Goal: Task Accomplishment & Management: Manage account settings

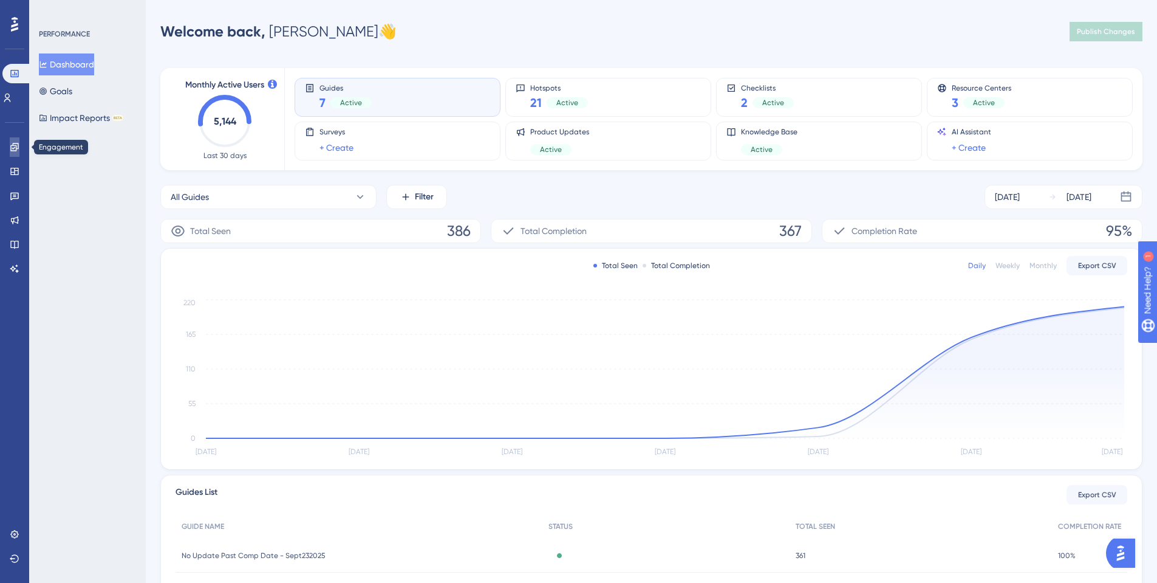
click at [18, 140] on link at bounding box center [15, 146] width 10 height 19
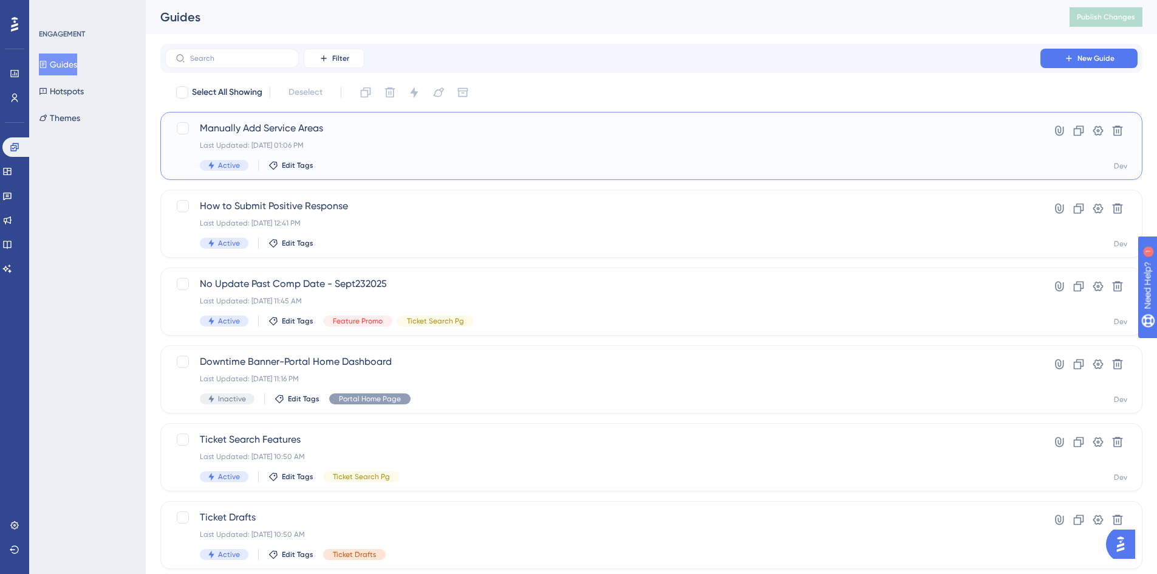
click at [244, 123] on span "Manually Add Service Areas" at bounding box center [603, 128] width 806 height 15
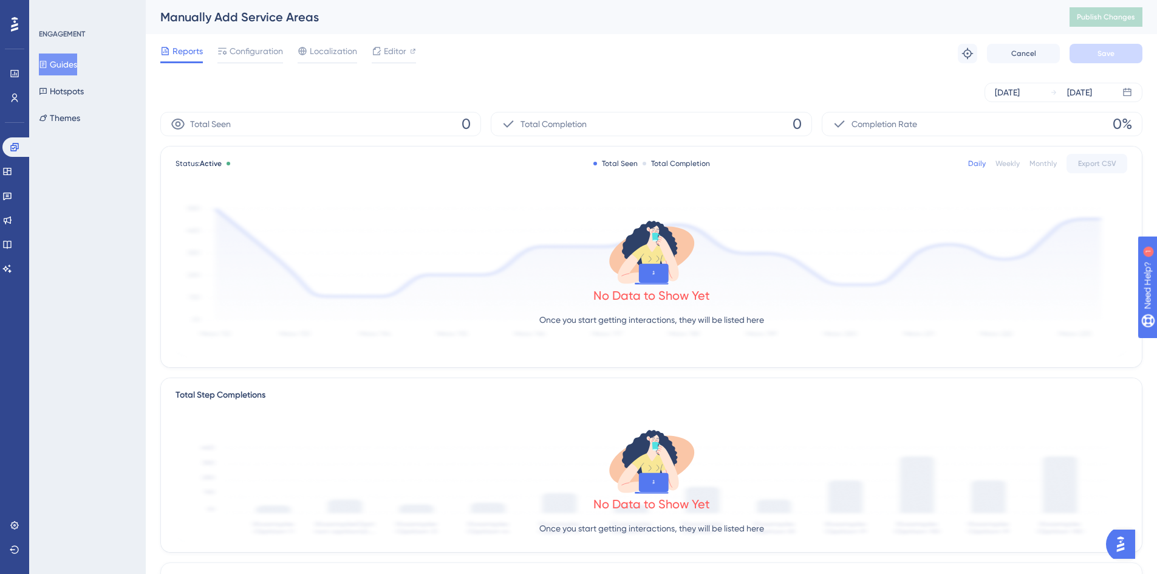
click at [77, 66] on button "Guides" at bounding box center [58, 64] width 38 height 22
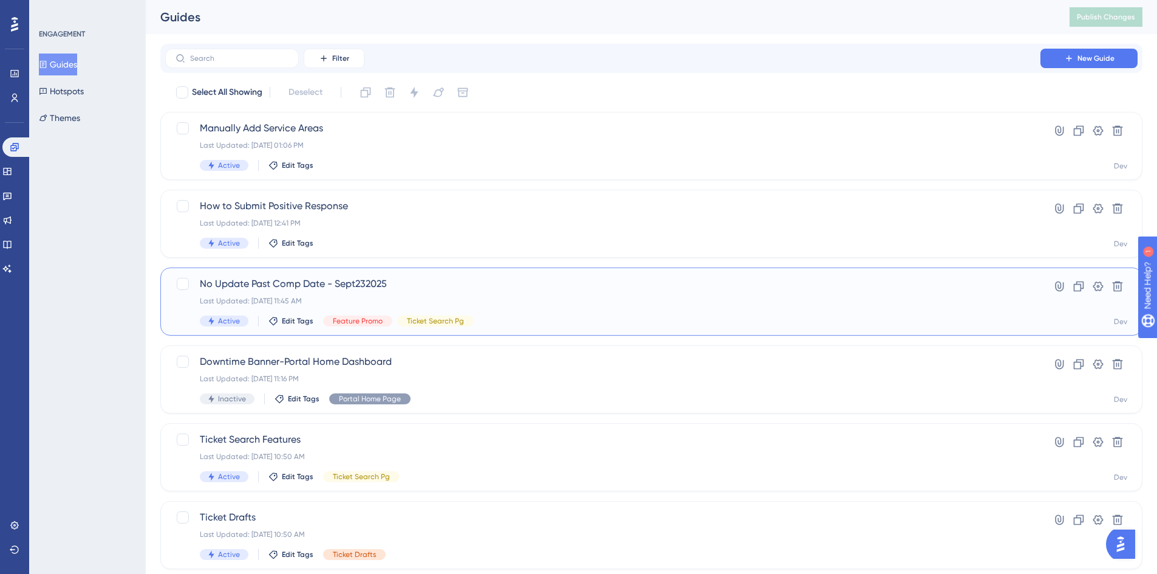
click at [237, 286] on span "No Update Past Comp Date - Sept232025" at bounding box center [603, 283] width 806 height 15
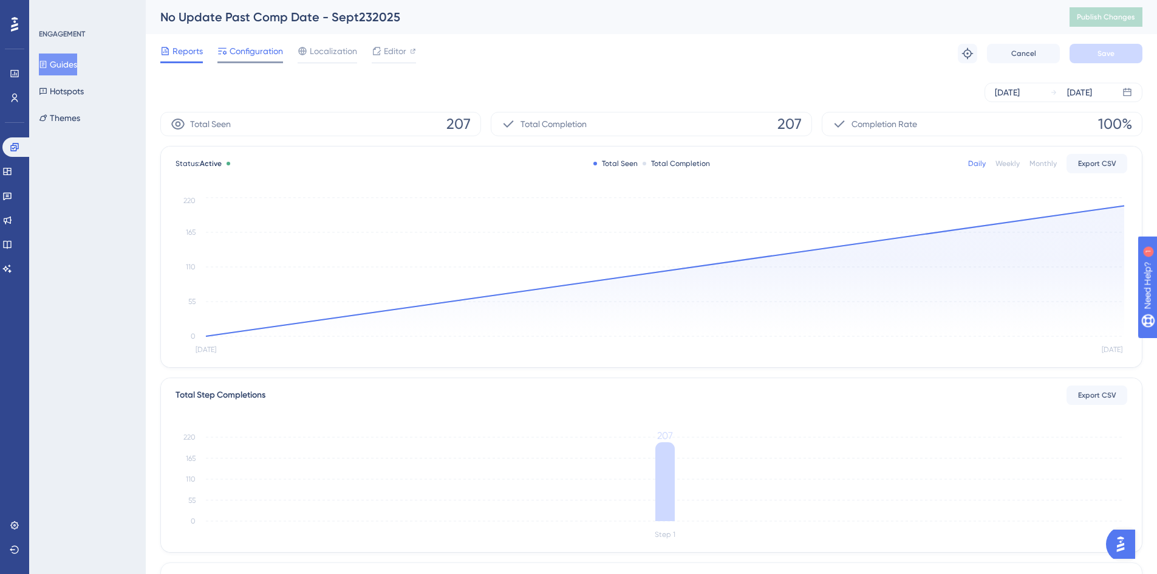
click at [255, 57] on span "Configuration" at bounding box center [256, 51] width 53 height 15
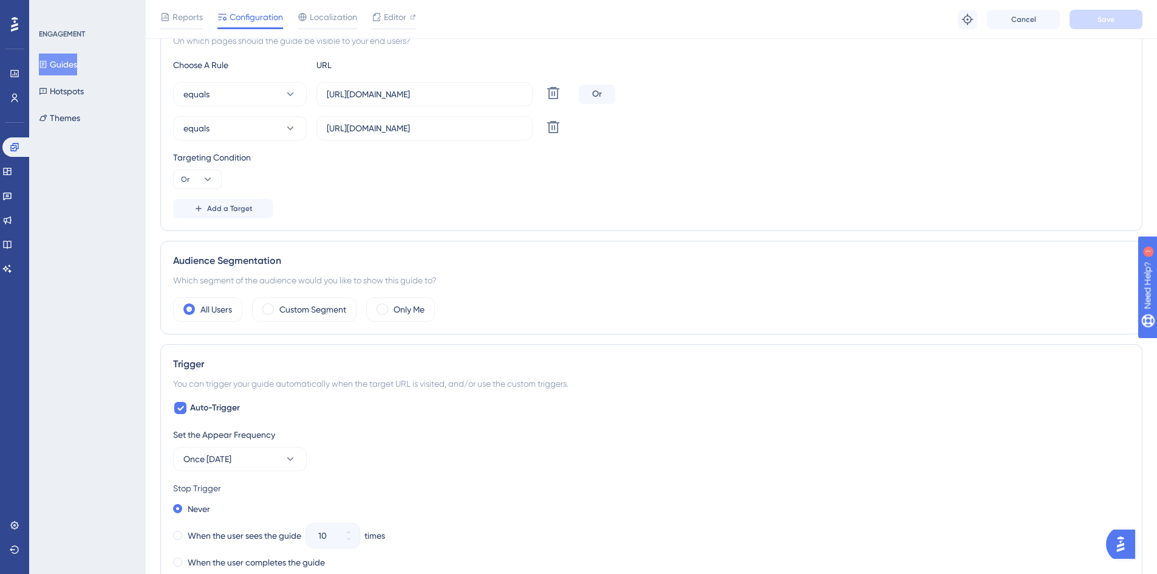
scroll to position [365, 0]
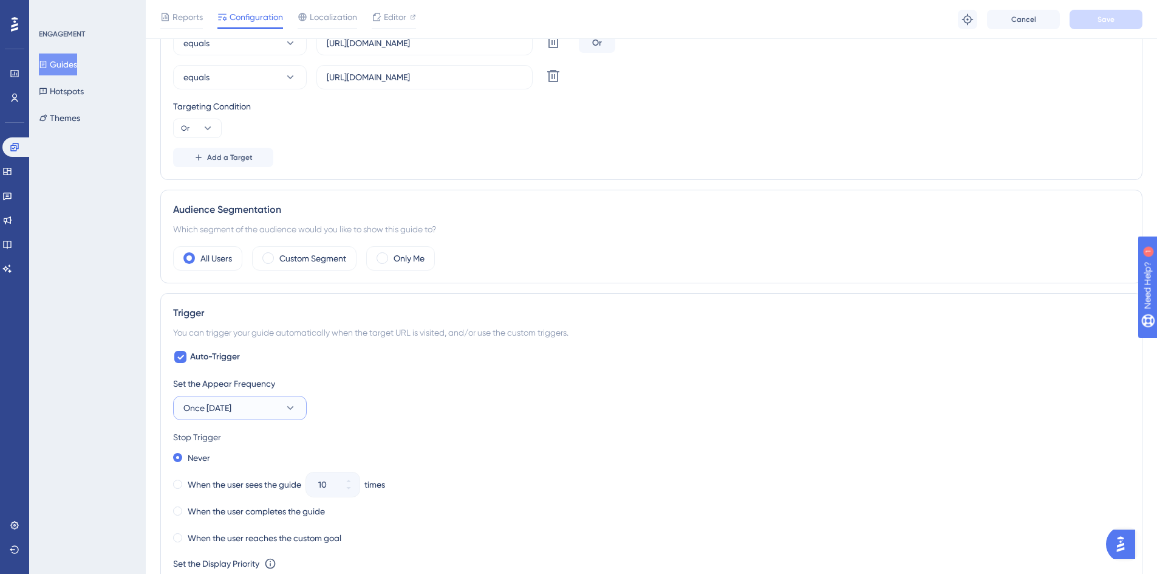
click at [290, 408] on icon at bounding box center [290, 408] width 7 height 4
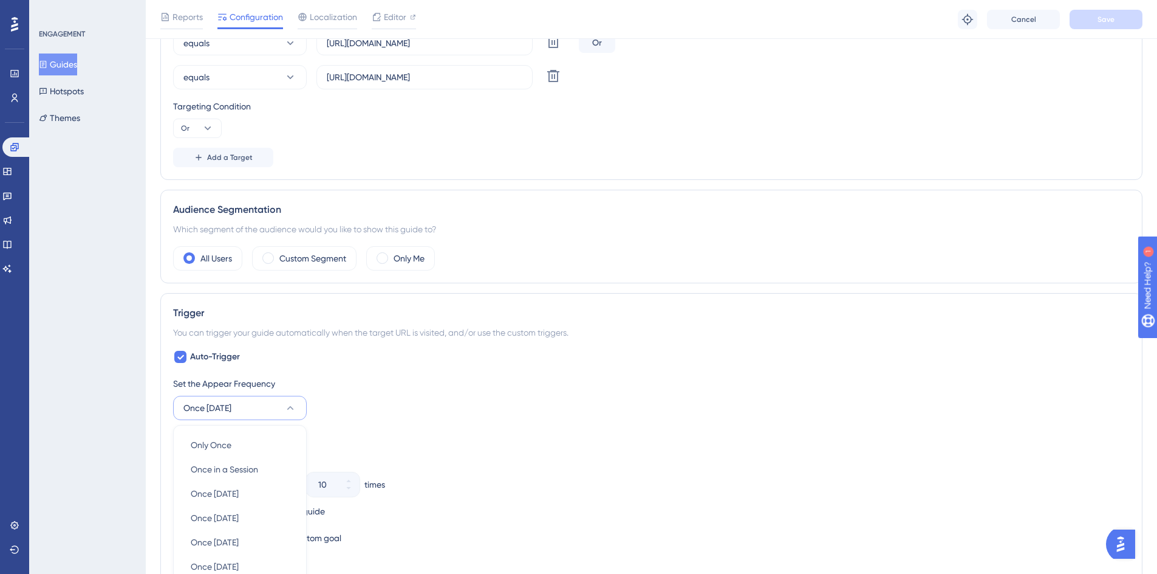
scroll to position [595, 0]
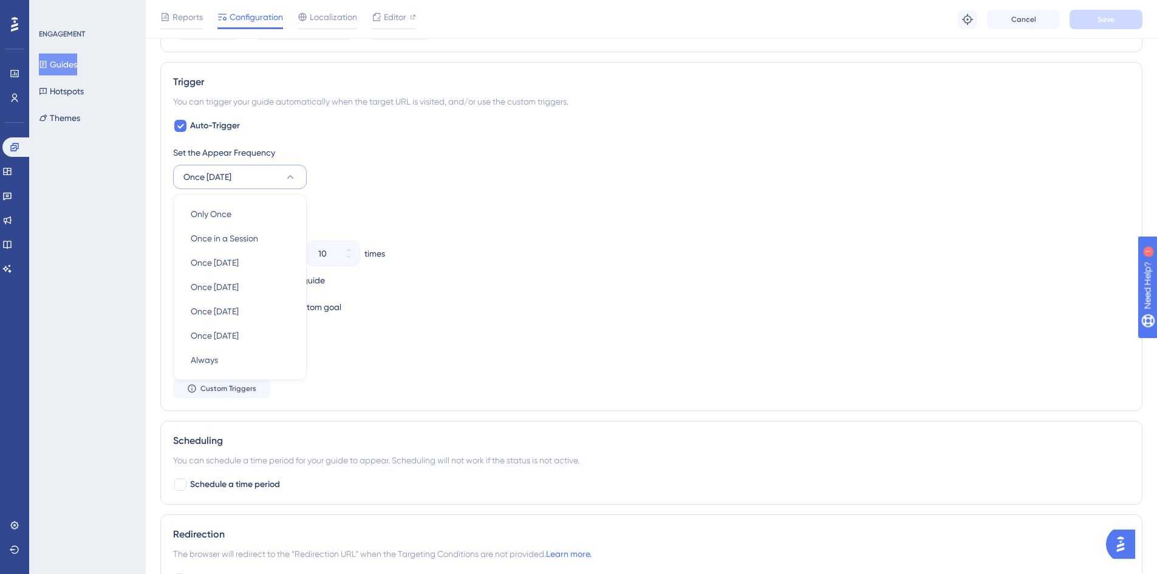
click at [507, 235] on div "Never" at bounding box center [651, 226] width 957 height 17
click at [598, 310] on div "When the user reaches the custom goal" at bounding box center [651, 306] width 957 height 17
